Goal: Task Accomplishment & Management: Use online tool/utility

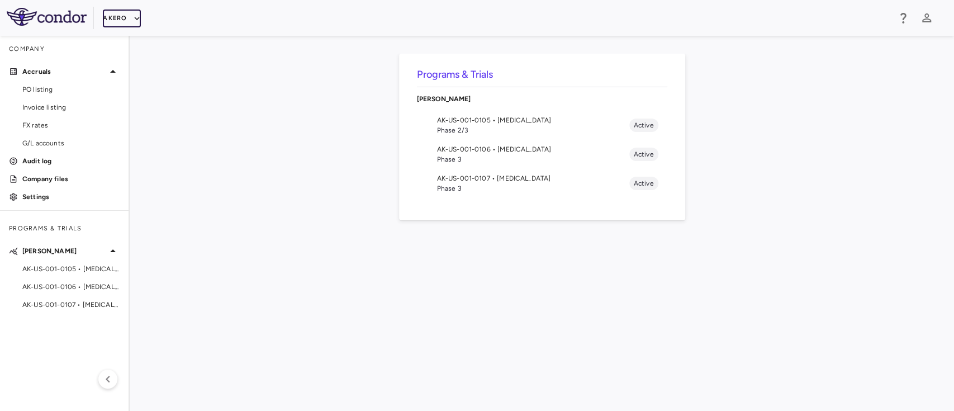
click at [124, 18] on button "Akero" at bounding box center [121, 18] width 37 height 18
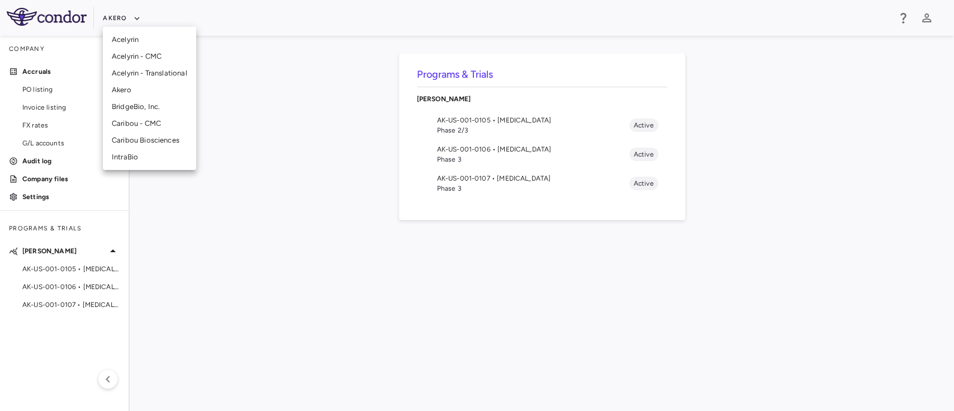
click at [142, 104] on li "BridgeBio, Inc." at bounding box center [149, 106] width 93 height 17
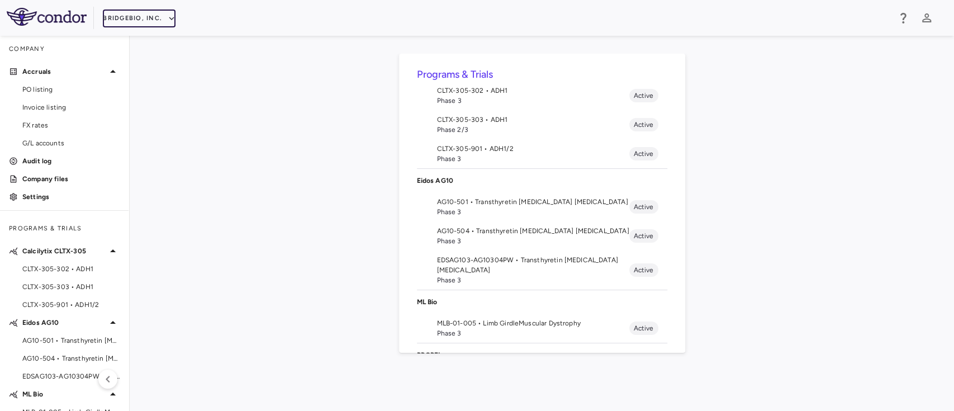
scroll to position [41, 0]
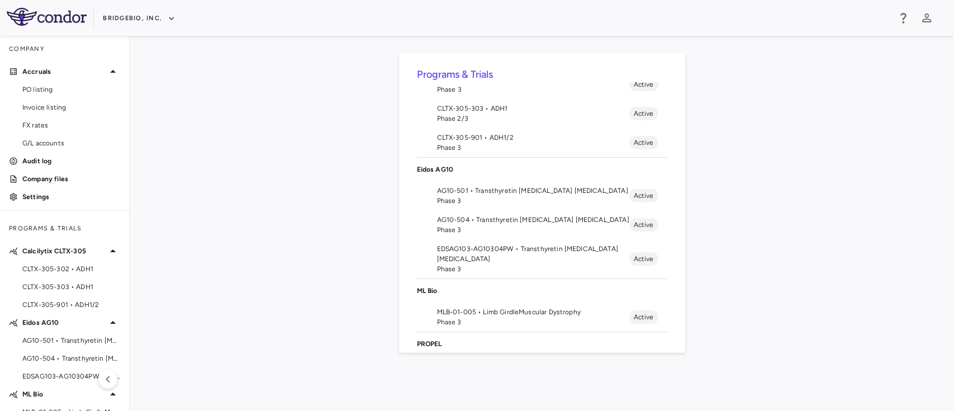
click at [494, 192] on span "AG10-501 • Transthyretin Amyloid Cardiomyopathy" at bounding box center [533, 190] width 192 height 10
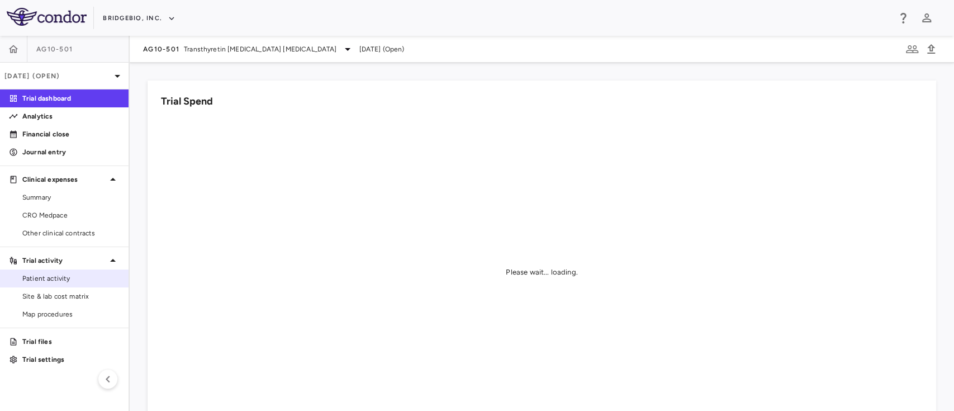
click at [50, 282] on span "Patient activity" at bounding box center [70, 278] width 97 height 10
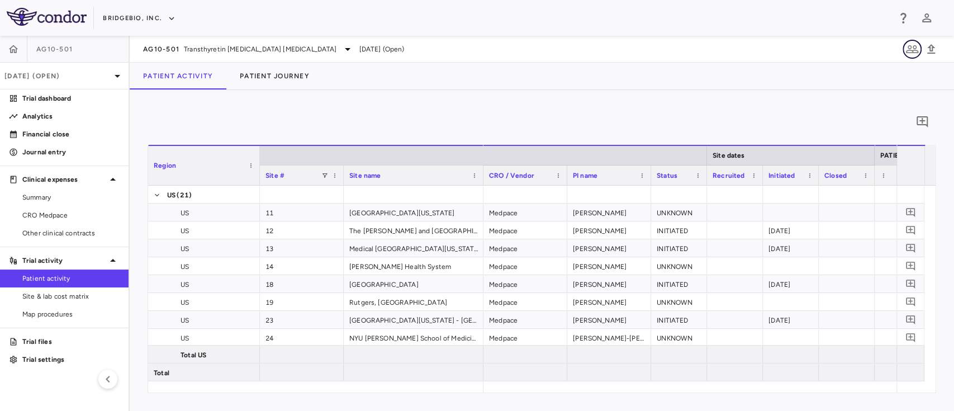
click at [910, 53] on icon "button" at bounding box center [911, 48] width 13 height 13
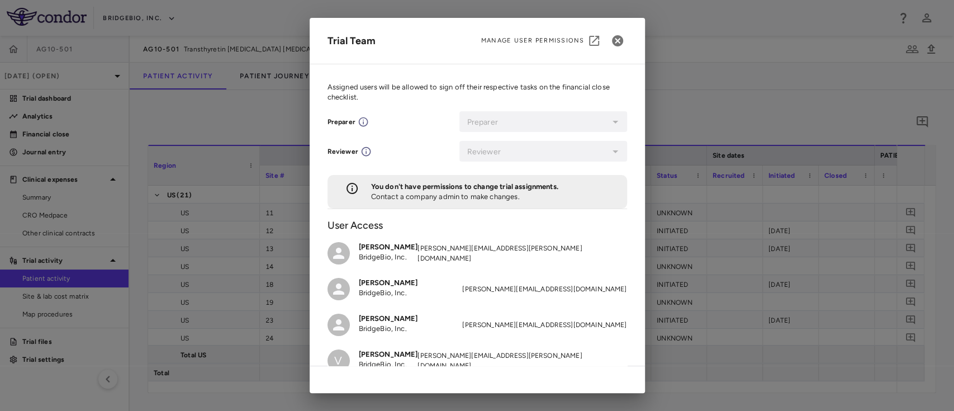
scroll to position [53, 0]
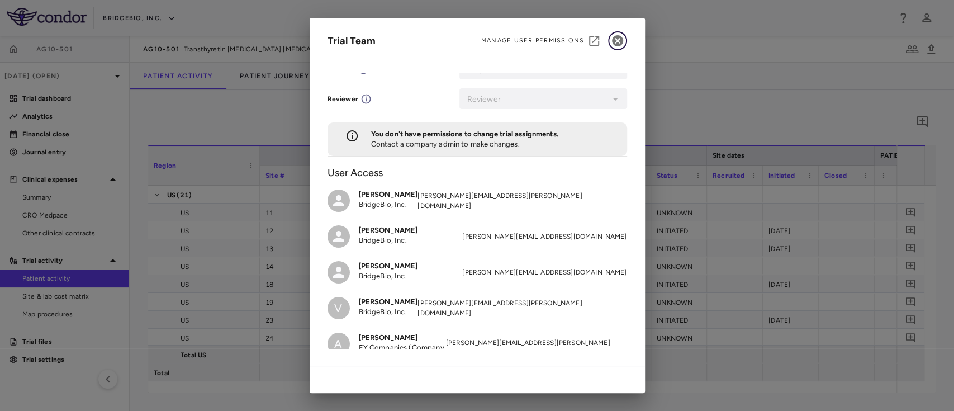
click at [613, 45] on icon "button" at bounding box center [617, 40] width 13 height 13
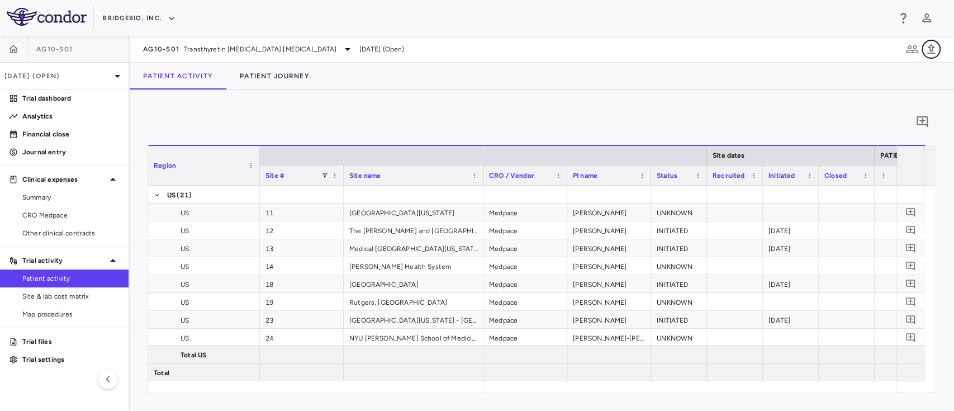
click at [934, 50] on icon "button" at bounding box center [930, 48] width 13 height 13
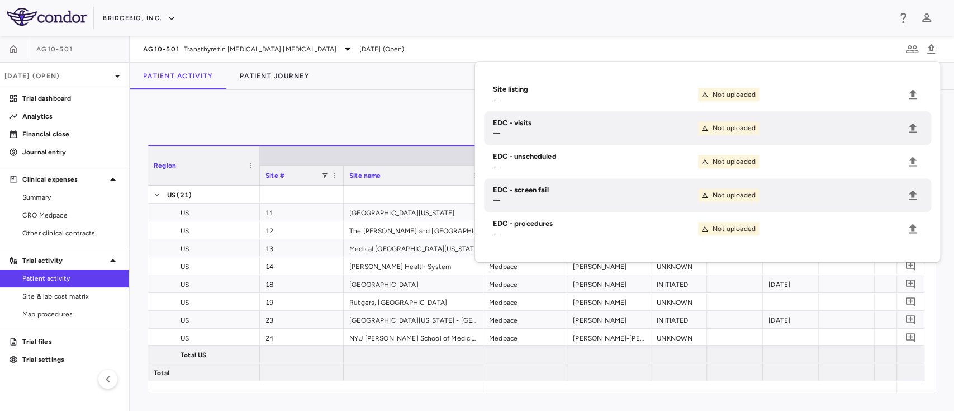
click at [278, 116] on div "0" at bounding box center [542, 122] width 788 height 28
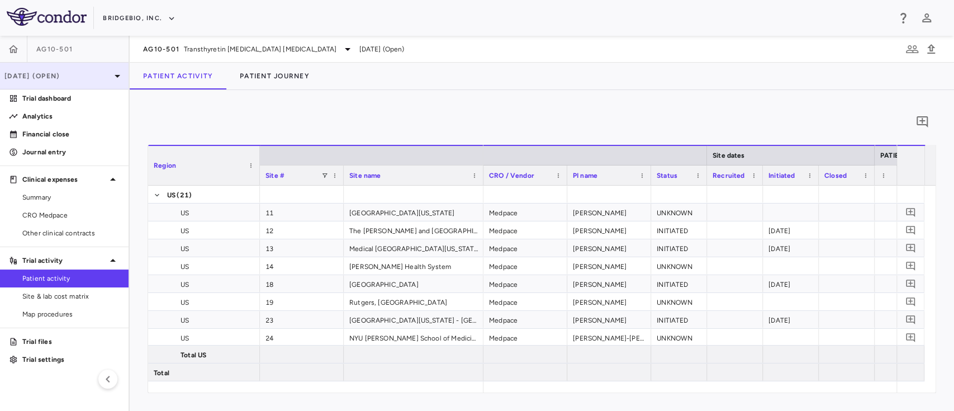
click at [109, 76] on p "Jun 2025 (Open)" at bounding box center [57, 76] width 106 height 10
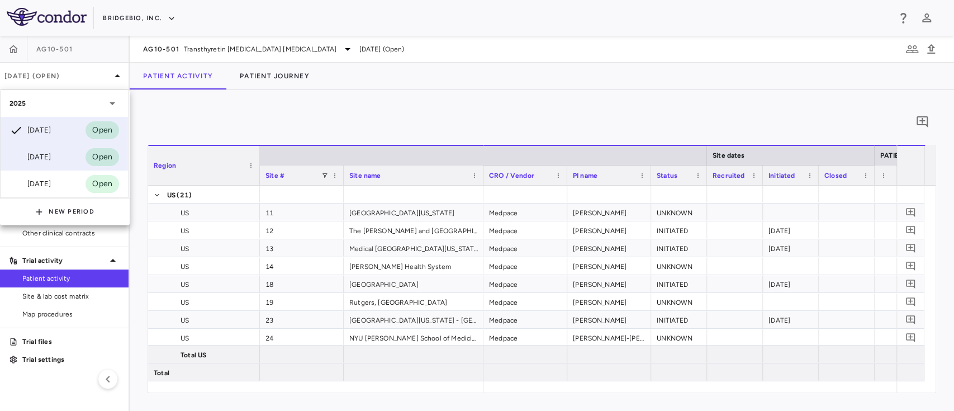
click at [51, 159] on div "Apr 2025" at bounding box center [29, 156] width 41 height 13
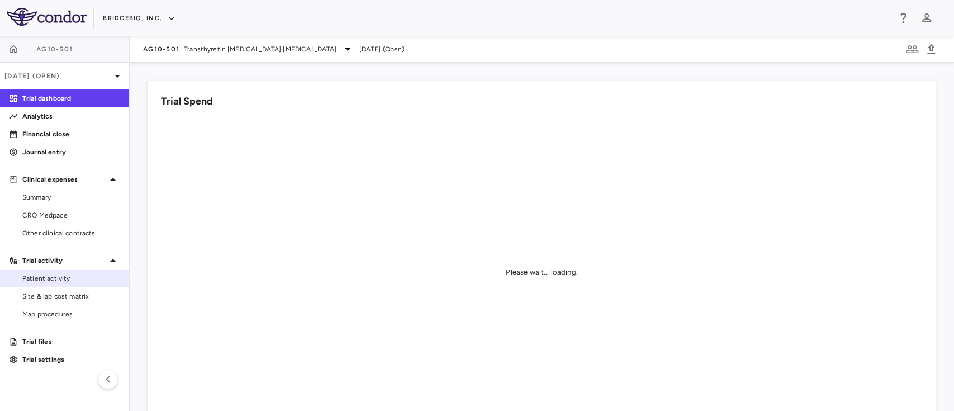
click at [43, 286] on link "Patient activity" at bounding box center [64, 278] width 129 height 17
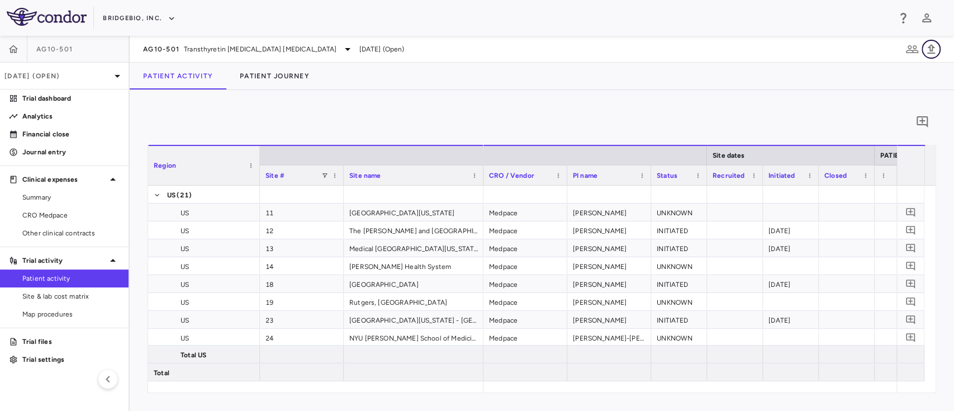
click at [931, 56] on button "button" at bounding box center [930, 49] width 19 height 19
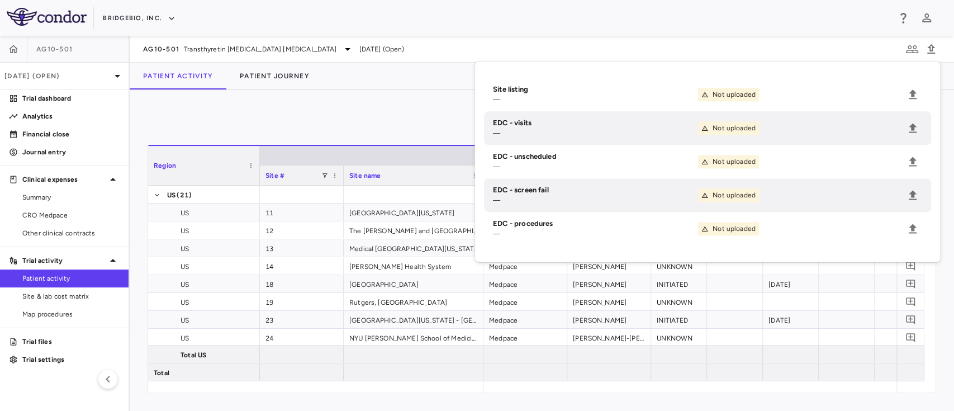
click at [299, 111] on div "0" at bounding box center [542, 122] width 788 height 28
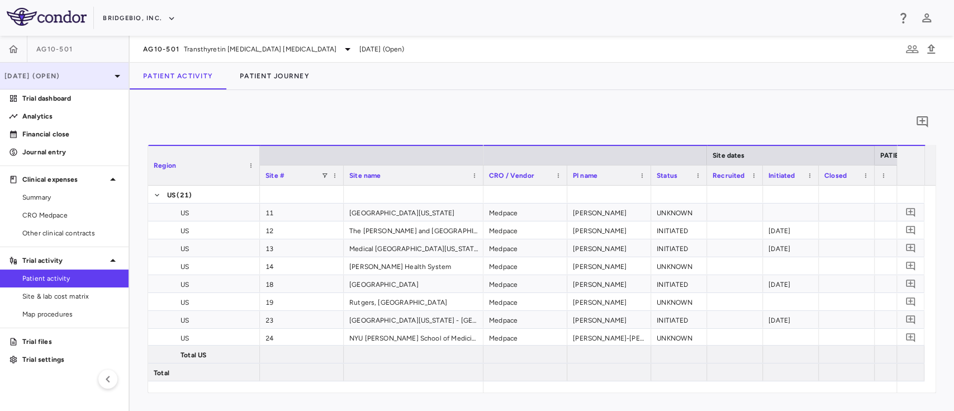
click at [84, 69] on div "Apr 2025 (Open)" at bounding box center [64, 76] width 129 height 27
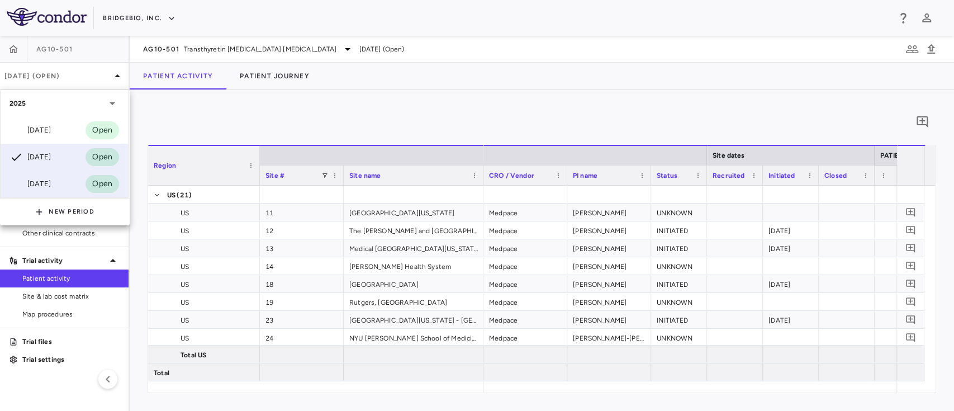
click at [62, 185] on div "Mar 2025 Open" at bounding box center [64, 183] width 127 height 27
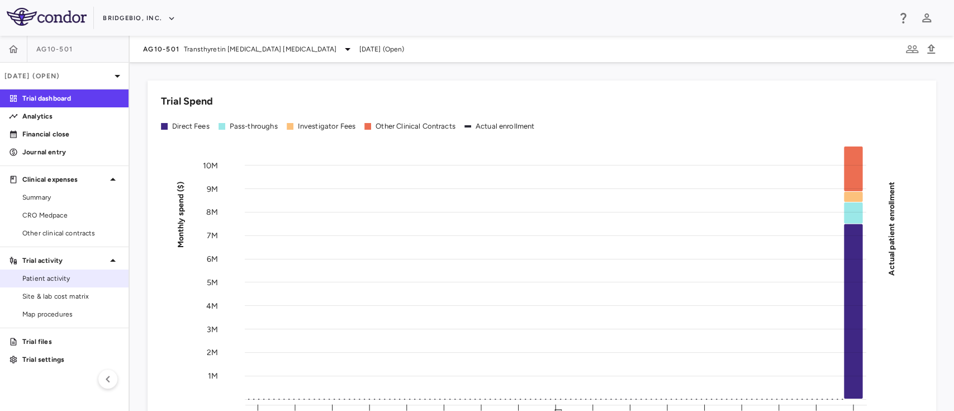
click at [78, 280] on span "Patient activity" at bounding box center [70, 278] width 97 height 10
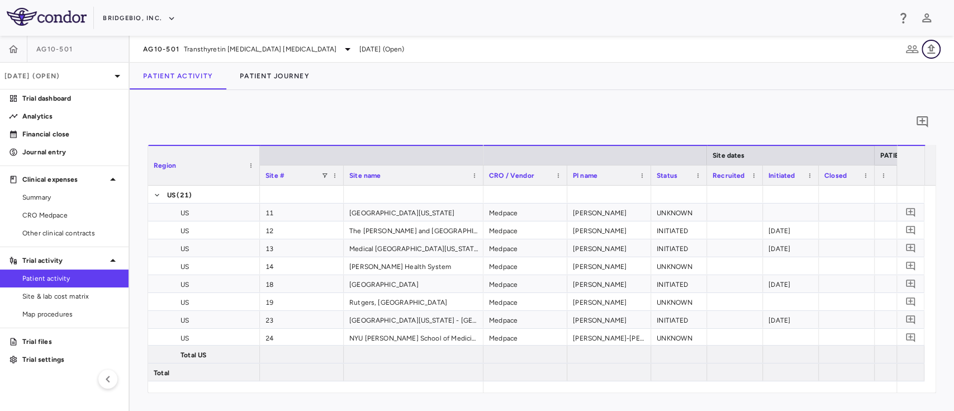
click at [927, 50] on icon "button" at bounding box center [930, 48] width 13 height 13
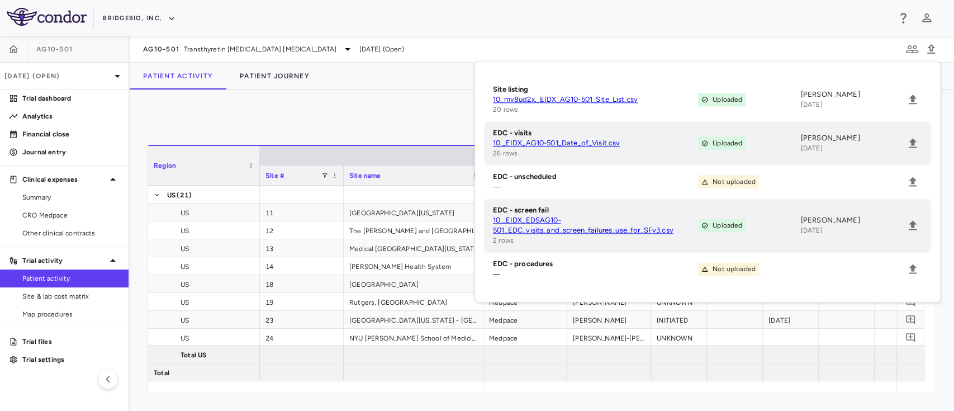
click at [565, 144] on link "10._EIDX_AG10-501_Date_of_Visit.csv" at bounding box center [595, 143] width 205 height 10
click at [605, 233] on link "10._EIDX_EDSAG10-501_EDC_visits_and_screen_failures_use_for_SFv3.csv" at bounding box center [595, 225] width 205 height 20
click at [180, 113] on div "0" at bounding box center [542, 122] width 788 height 28
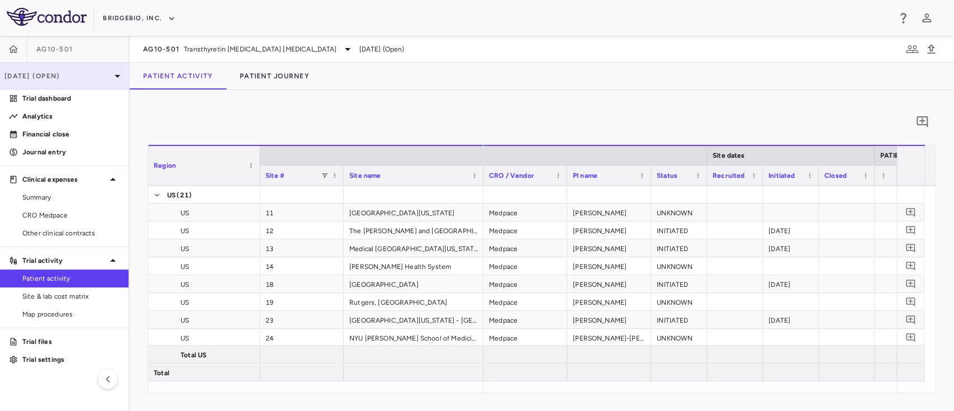
click at [99, 79] on p "Mar 2025 (Open)" at bounding box center [57, 76] width 106 height 10
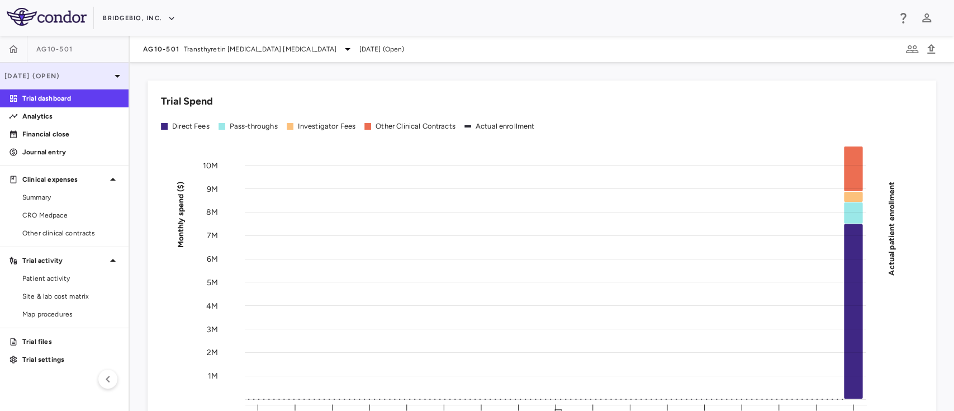
click at [107, 82] on div "Mar 2025 (Open)" at bounding box center [64, 76] width 129 height 27
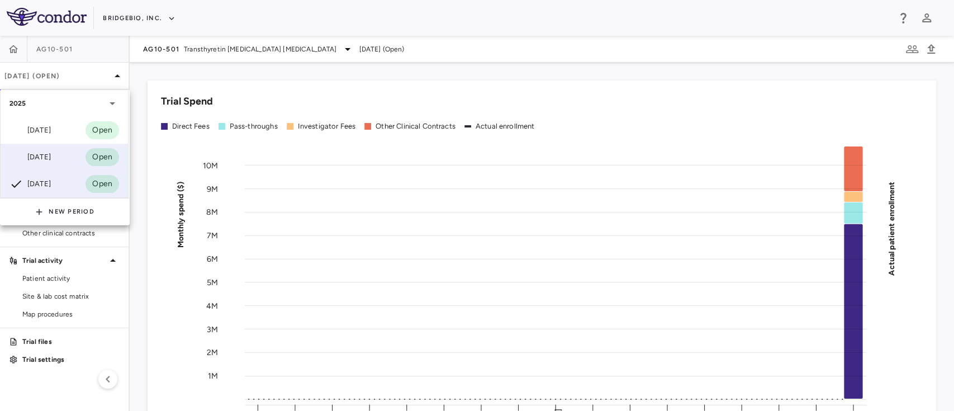
click at [44, 155] on div "Apr 2025" at bounding box center [29, 156] width 41 height 13
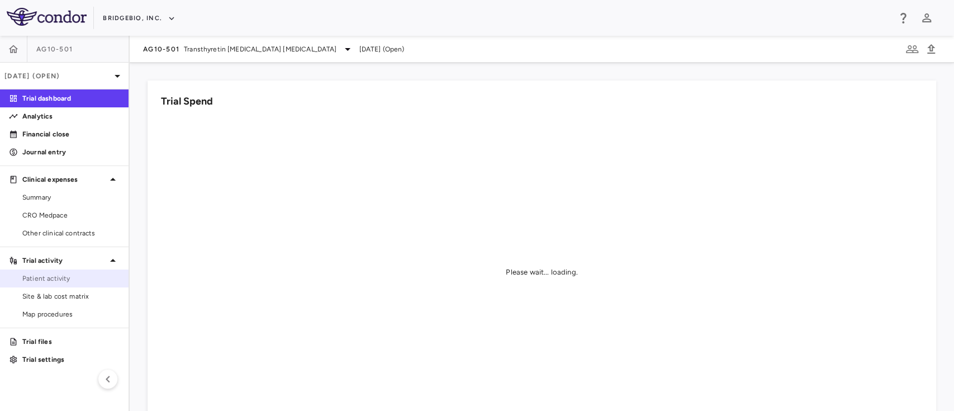
click at [63, 278] on span "Patient activity" at bounding box center [70, 278] width 97 height 10
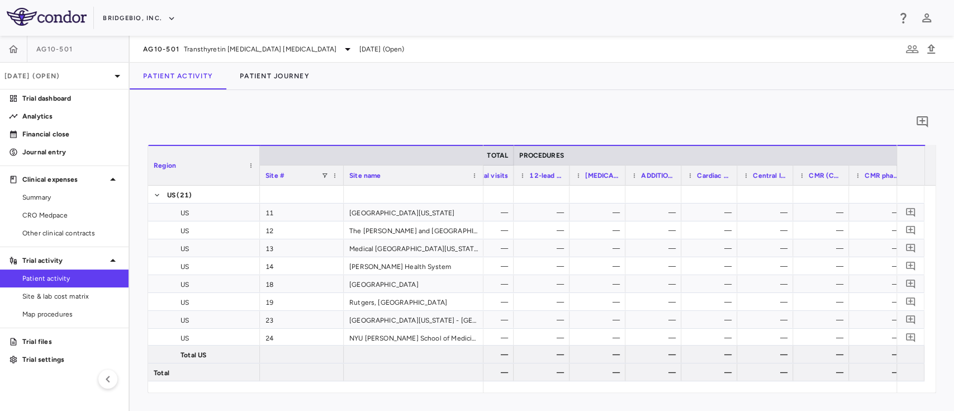
scroll to position [0, 964]
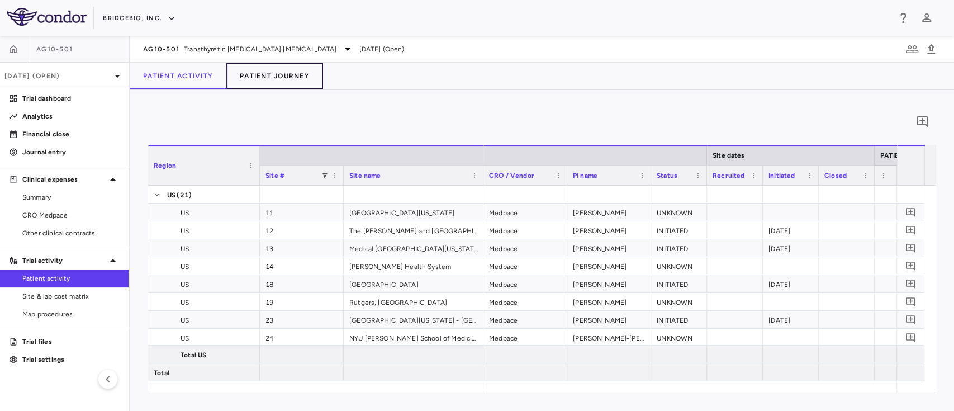
click at [291, 69] on button "Patient Journey" at bounding box center [274, 76] width 97 height 27
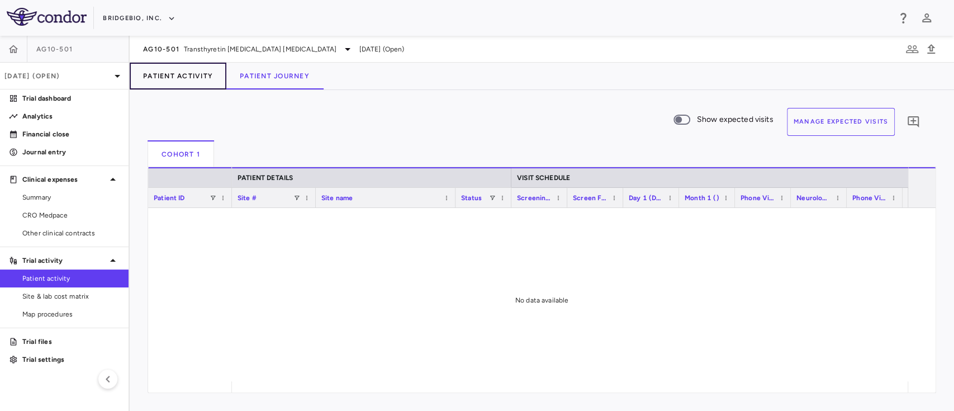
click at [197, 80] on button "Patient Activity" at bounding box center [178, 76] width 97 height 27
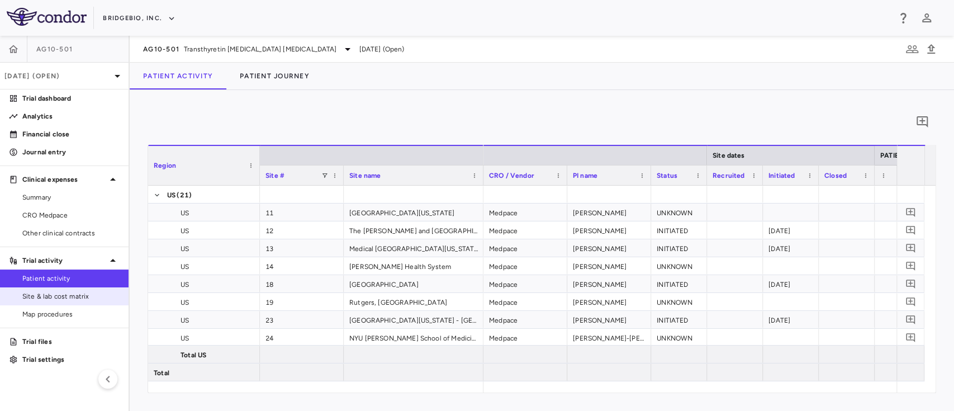
click at [69, 297] on span "Site & lab cost matrix" at bounding box center [70, 296] width 97 height 10
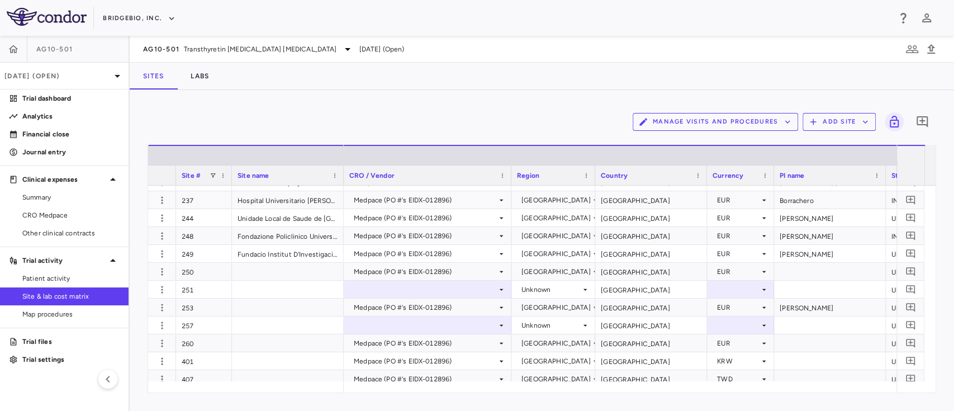
scroll to position [644, 0]
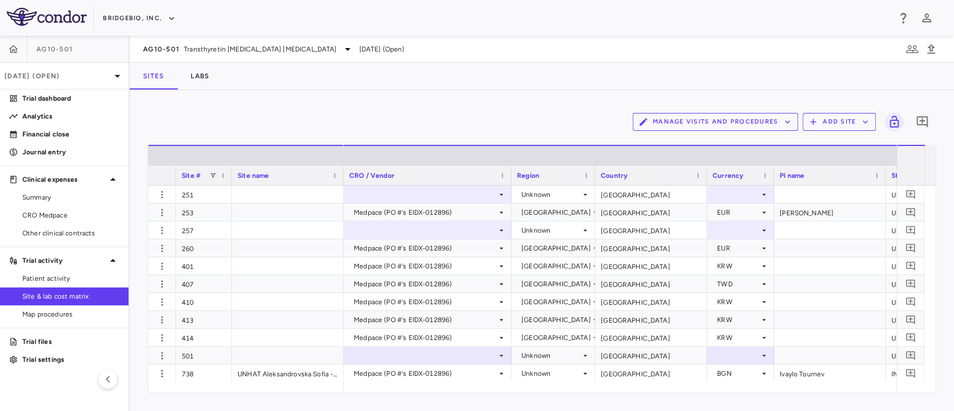
drag, startPoint x: 934, startPoint y: 351, endPoint x: 933, endPoint y: 315, distance: 36.4
click at [933, 315] on div at bounding box center [929, 283] width 11 height 196
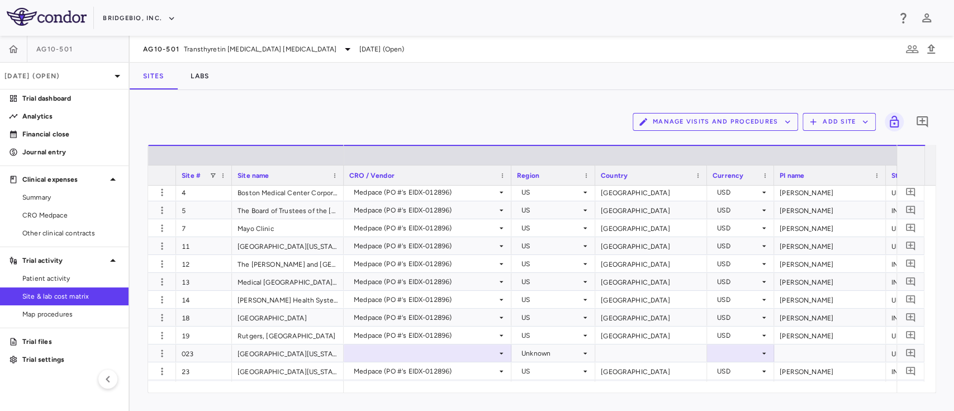
scroll to position [0, 0]
click at [53, 279] on span "Patient activity" at bounding box center [70, 278] width 97 height 10
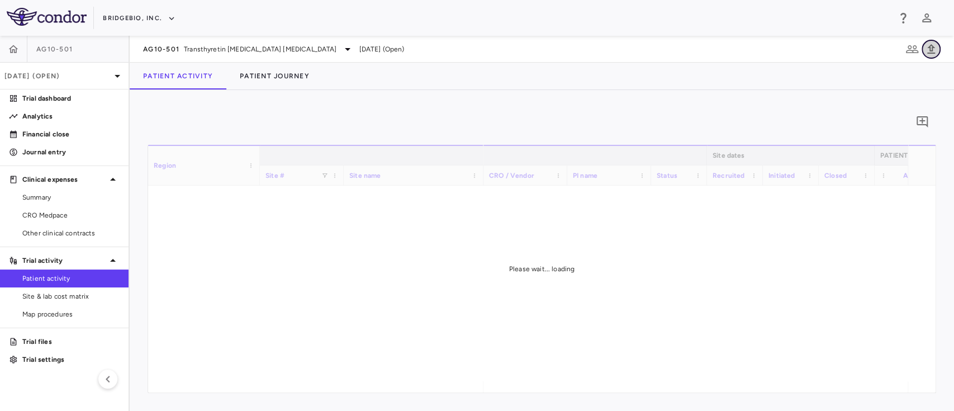
click at [930, 48] on icon "button" at bounding box center [930, 48] width 13 height 13
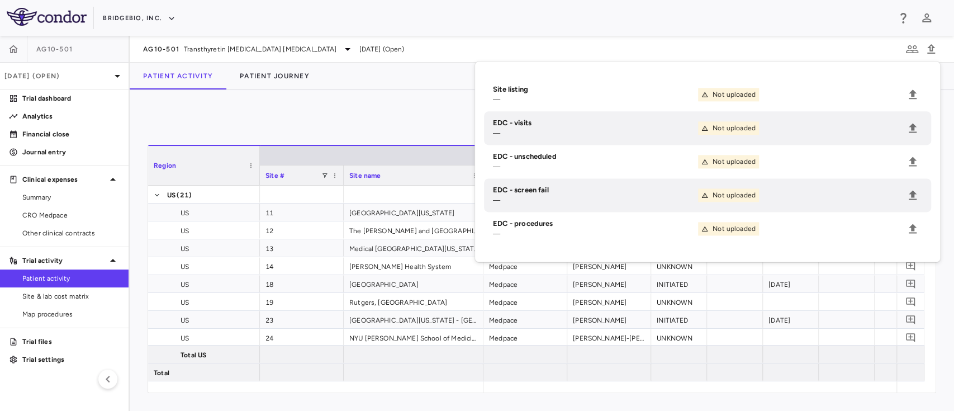
click at [301, 114] on div "0" at bounding box center [542, 122] width 788 height 28
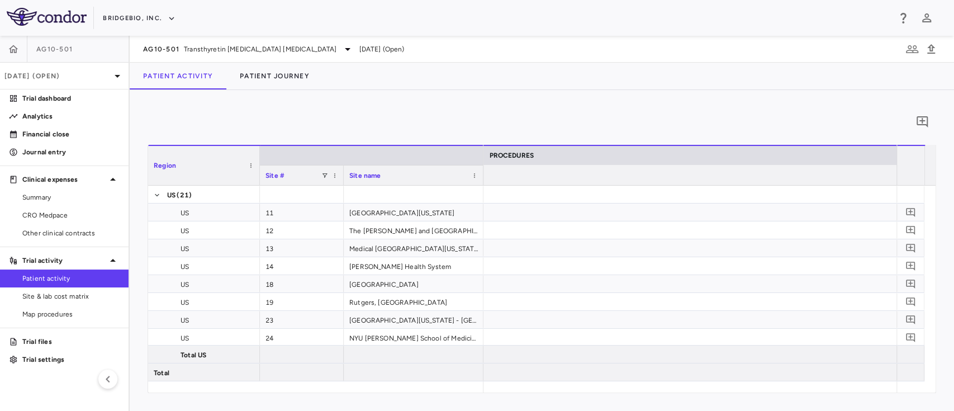
scroll to position [0, 2492]
click at [258, 76] on button "Patient Journey" at bounding box center [274, 76] width 97 height 27
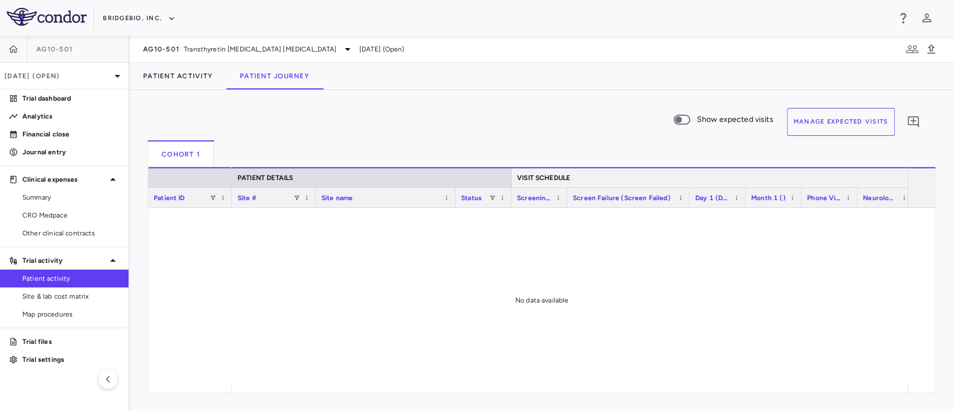
drag, startPoint x: 621, startPoint y: 191, endPoint x: 688, endPoint y: 184, distance: 66.8
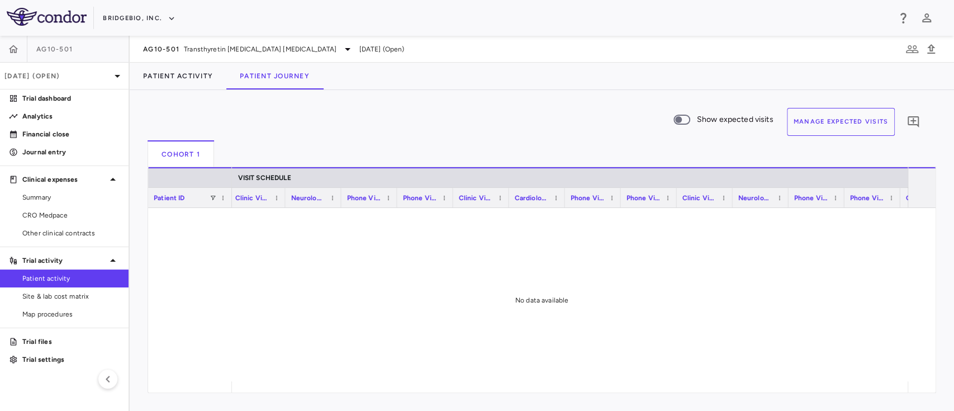
scroll to position [0, 2912]
click at [854, 118] on button "Manage Expected Visits" at bounding box center [841, 122] width 108 height 28
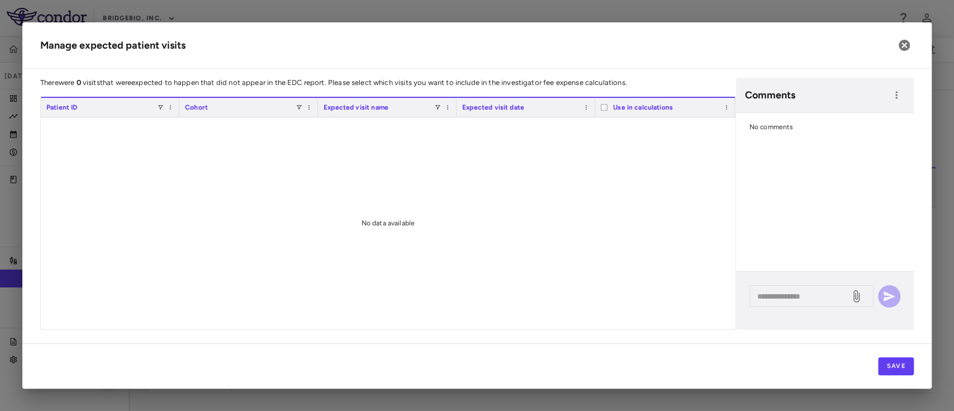
click at [896, 51] on h2 "Manage expected patient visits" at bounding box center [476, 45] width 909 height 46
click at [898, 49] on icon "button" at bounding box center [903, 45] width 13 height 13
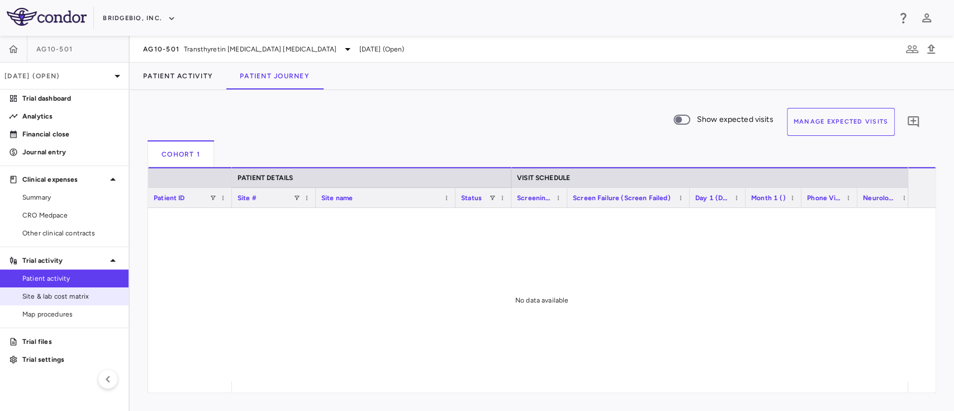
click at [54, 294] on span "Site & lab cost matrix" at bounding box center [70, 296] width 97 height 10
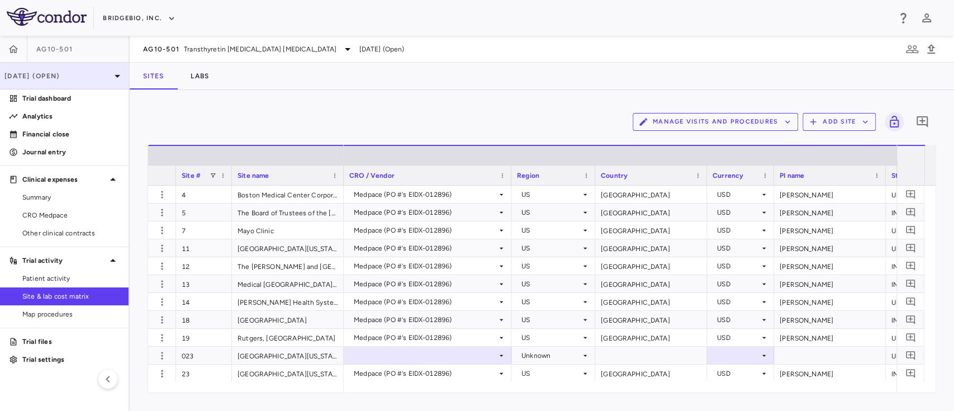
click at [103, 72] on p "Apr 2025 (Open)" at bounding box center [57, 76] width 106 height 10
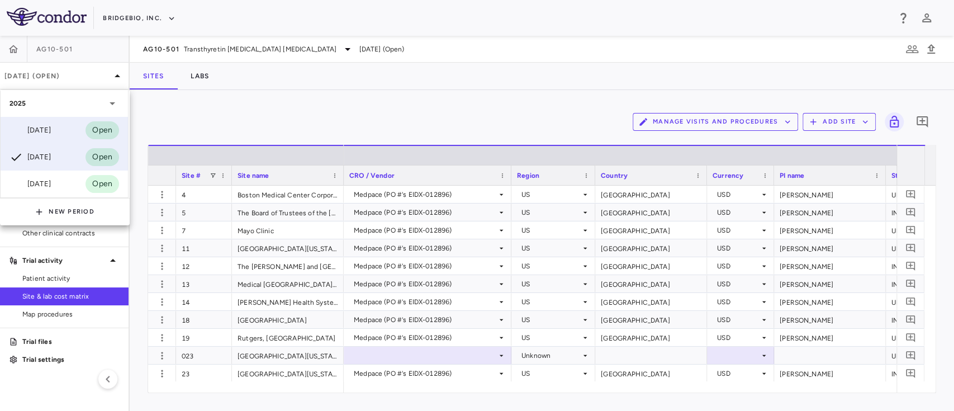
click at [59, 129] on div "Jun 2025 Open" at bounding box center [64, 130] width 127 height 27
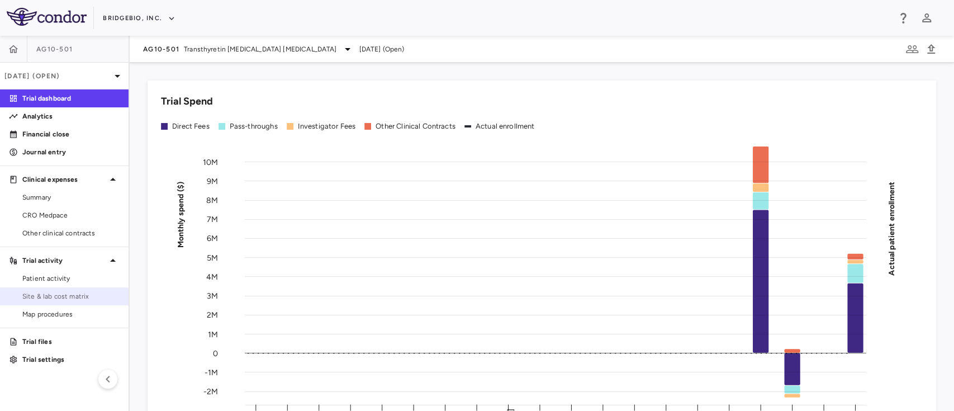
click at [63, 293] on span "Site & lab cost matrix" at bounding box center [70, 296] width 97 height 10
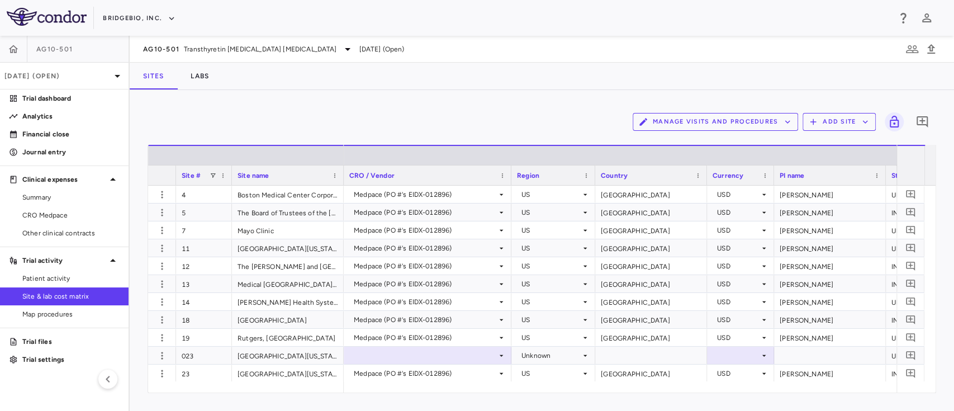
scroll to position [206, 0]
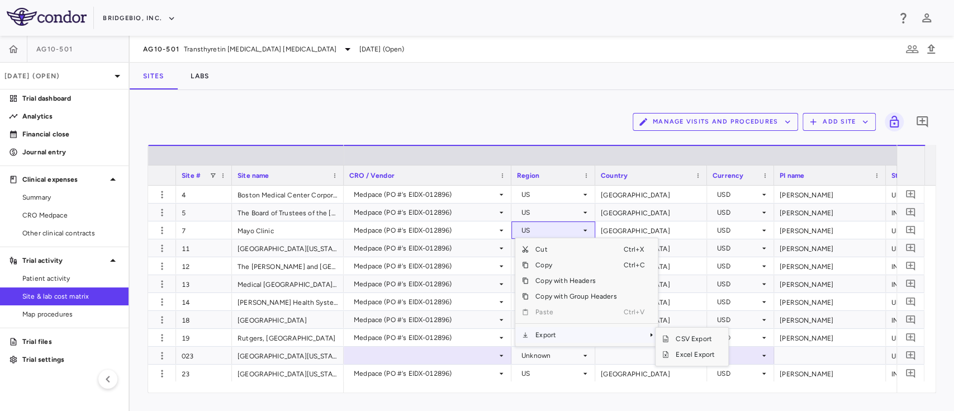
click at [578, 337] on span "Export" at bounding box center [576, 335] width 94 height 16
click at [686, 355] on span "Excel Export" at bounding box center [695, 354] width 53 height 16
